Goal: Task Accomplishment & Management: Use online tool/utility

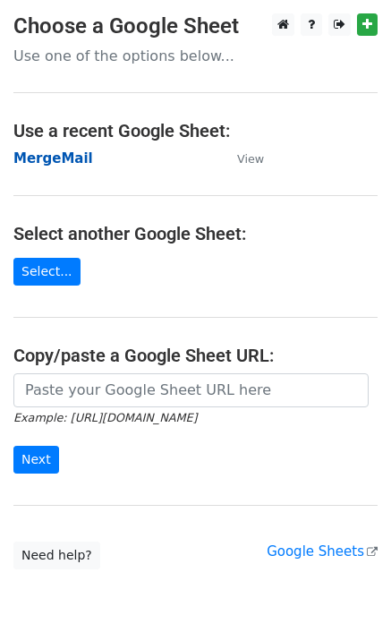
click at [73, 158] on strong "MergeMail" at bounding box center [53, 158] width 80 height 16
click at [40, 155] on strong "MergeMail" at bounding box center [53, 158] width 80 height 16
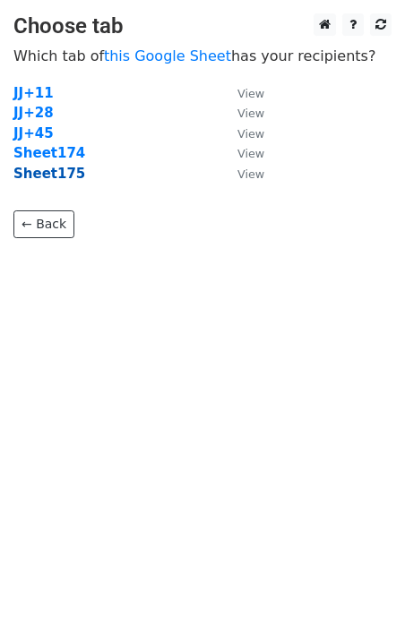
click at [56, 182] on strong "Sheet175" at bounding box center [49, 174] width 72 height 16
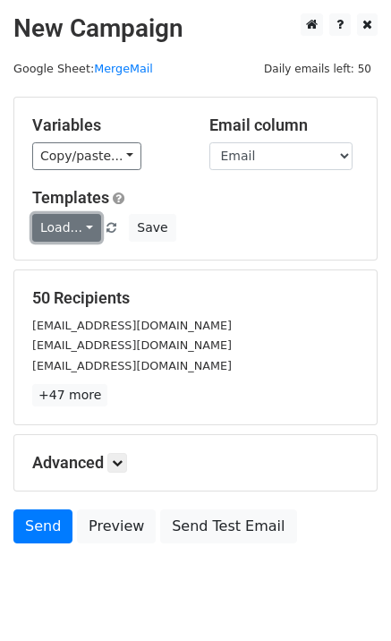
click at [67, 227] on link "Load..." at bounding box center [66, 228] width 69 height 28
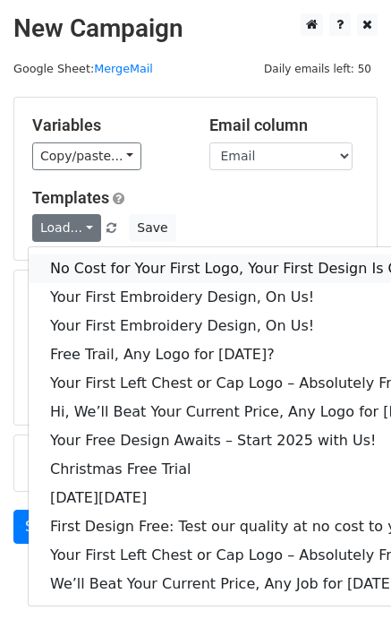
click at [98, 269] on link "No Cost for Your First Logo, Your First Design Is On Us!" at bounding box center [245, 268] width 432 height 29
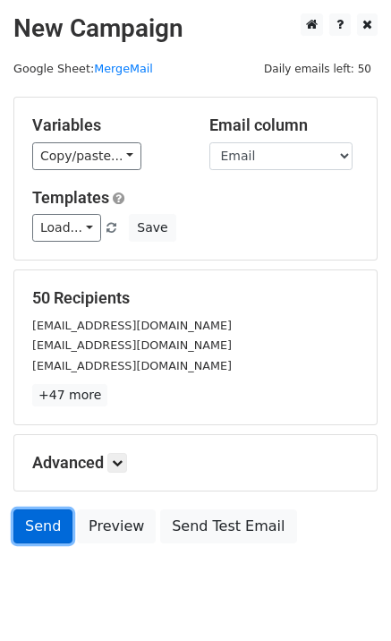
click at [42, 535] on link "Send" at bounding box center [42, 526] width 59 height 34
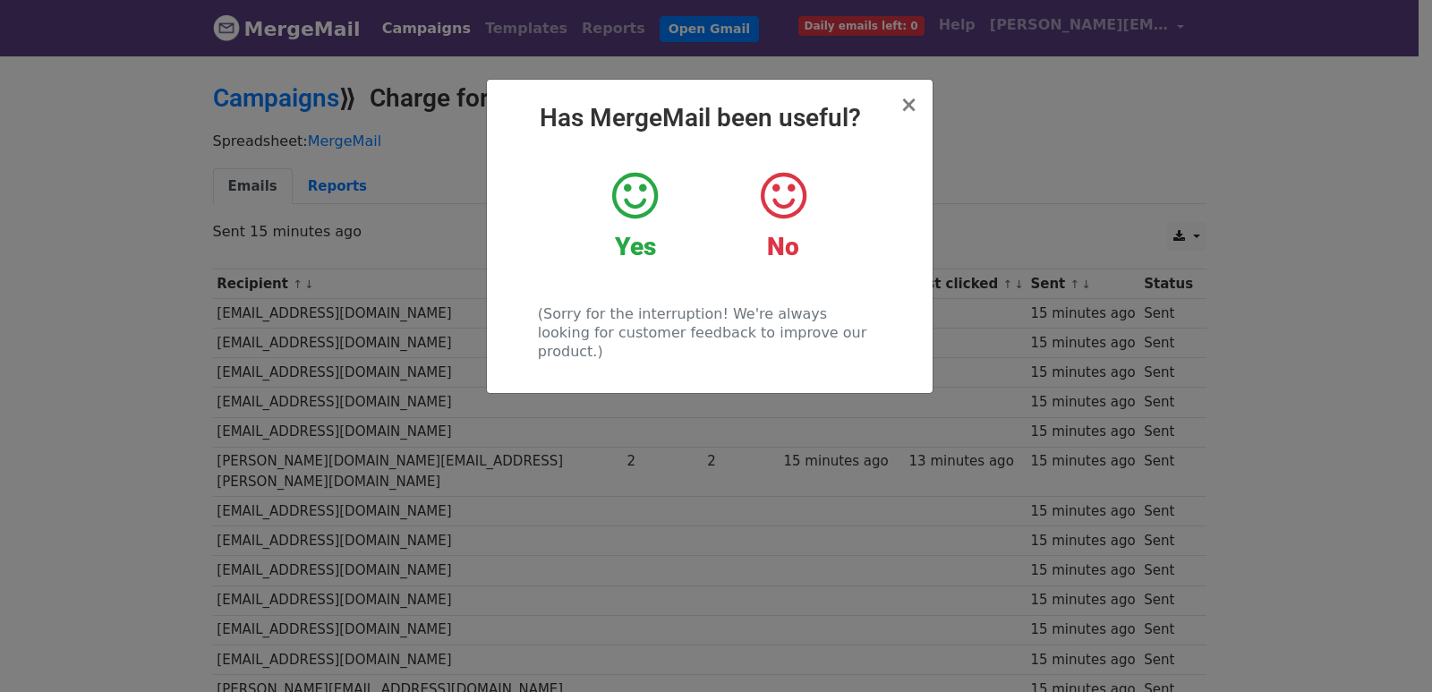
click at [426, 222] on div "× Has MergeMail been useful? Yes No (Sorry for the interruption! We're always l…" at bounding box center [716, 373] width 1432 height 638
click at [426, 222] on p "Sent 15 minutes ago" at bounding box center [710, 231] width 994 height 19
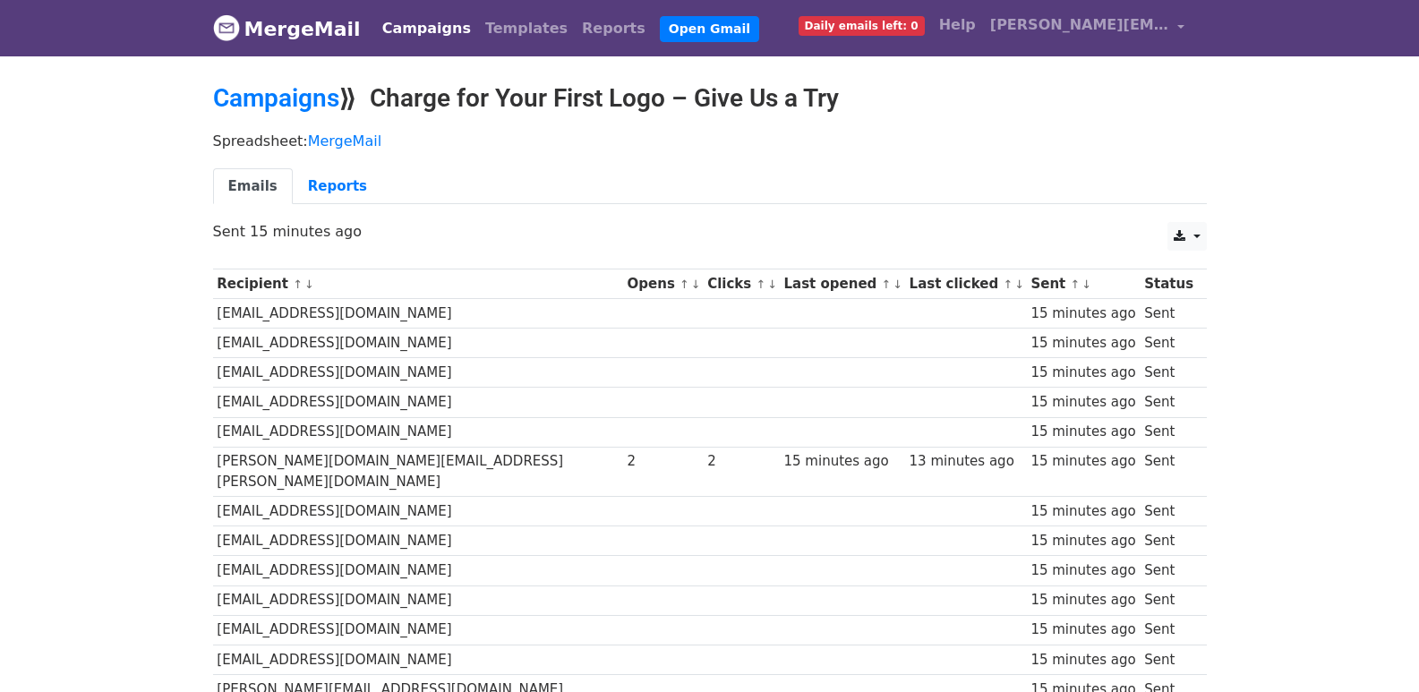
scroll to position [1246, 0]
